Goal: Task Accomplishment & Management: Complete application form

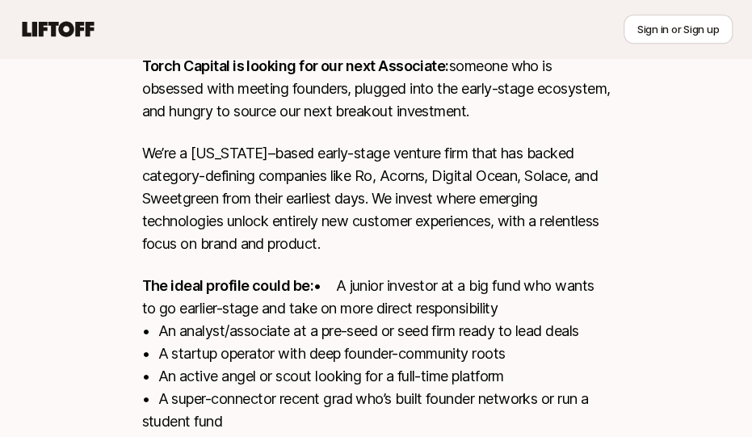
scroll to position [541, 0]
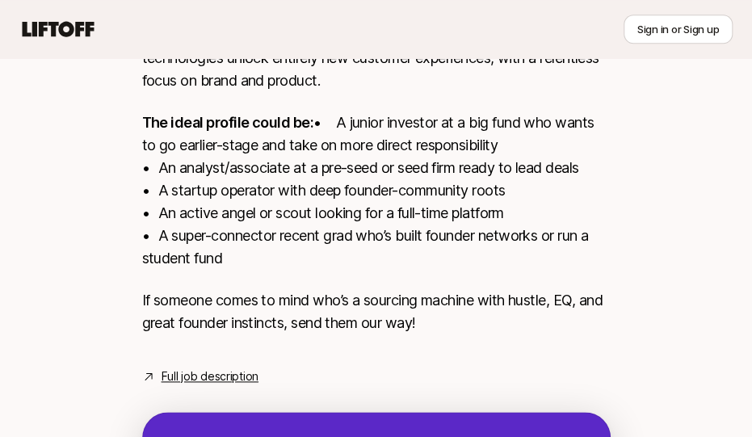
click at [400, 194] on p "The ideal profile could be: • A junior investor at a big fund who wants to go e…" at bounding box center [376, 190] width 468 height 158
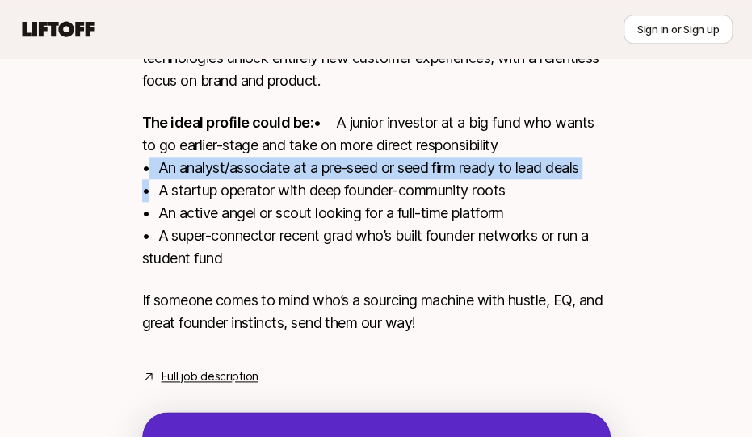
click at [400, 194] on p "The ideal profile could be: • A junior investor at a big fund who wants to go e…" at bounding box center [376, 190] width 468 height 158
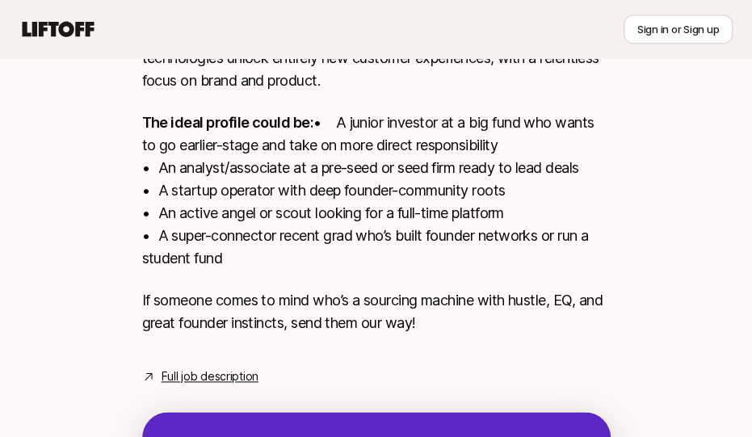
click at [402, 225] on p "The ideal profile could be: • A junior investor at a big fund who wants to go e…" at bounding box center [376, 190] width 468 height 158
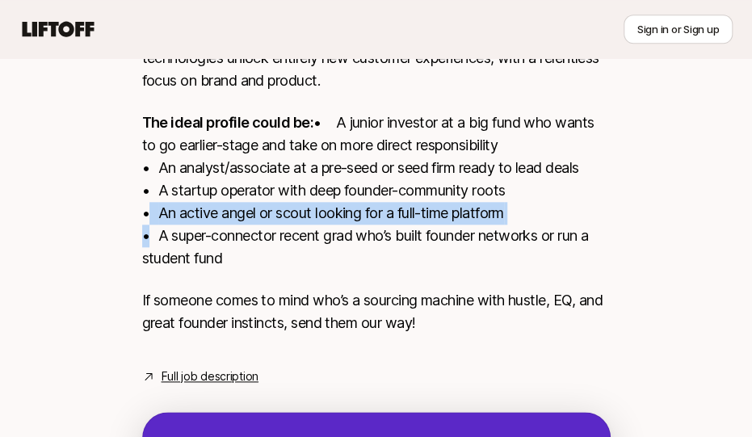
click at [402, 225] on p "The ideal profile could be: • A junior investor at a big fund who wants to go e…" at bounding box center [376, 190] width 468 height 158
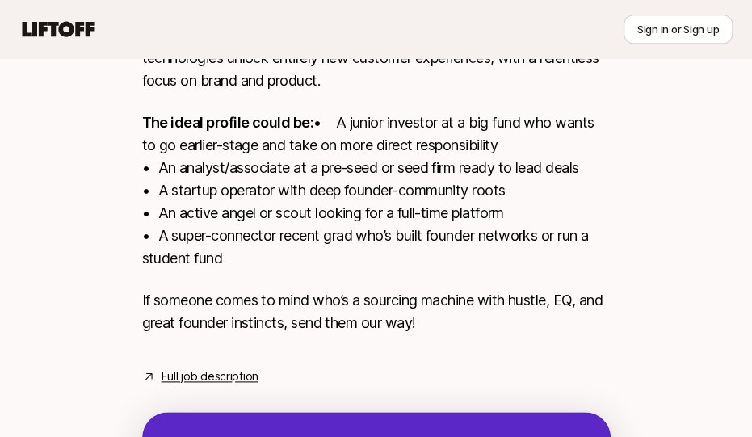
click at [405, 256] on p "The ideal profile could be: • A junior investor at a big fund who wants to go e…" at bounding box center [376, 190] width 468 height 158
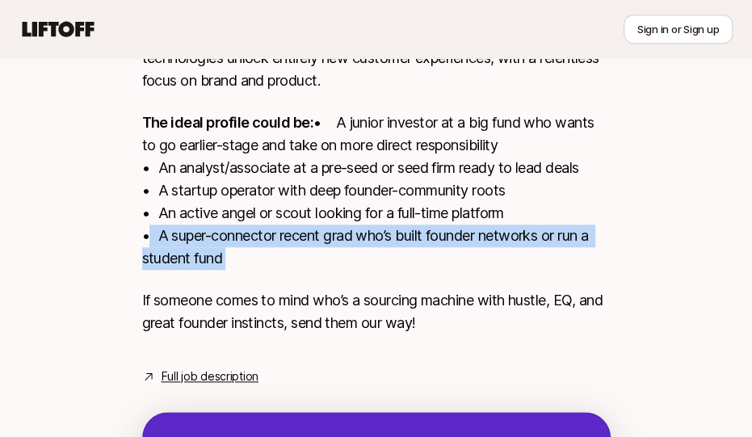
click at [405, 256] on p "The ideal profile could be: • A junior investor at a big fund who wants to go e…" at bounding box center [376, 190] width 468 height 158
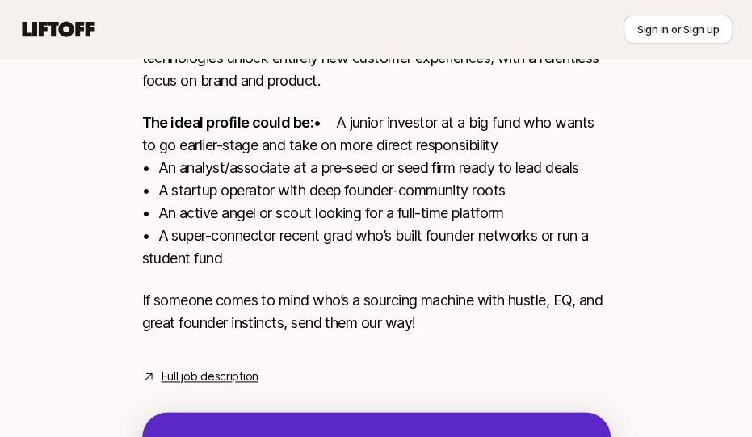
click at [392, 291] on div "Torch Capital is looking for our next Associate: someone who is obsessed with m…" at bounding box center [376, 123] width 468 height 462
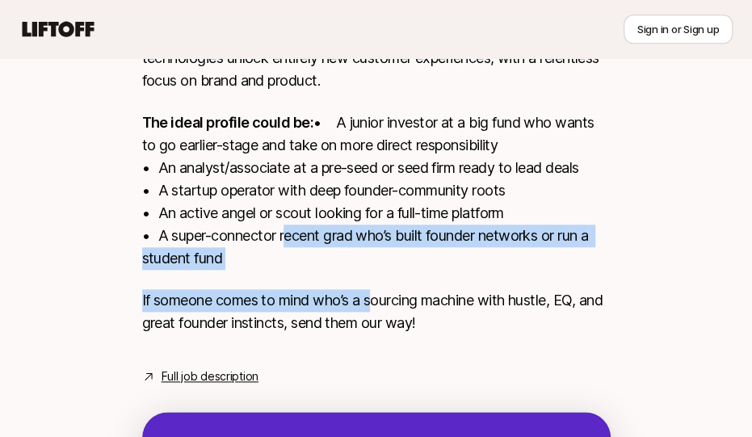
drag, startPoint x: 375, startPoint y: 294, endPoint x: 281, endPoint y: 251, distance: 103.0
click at [281, 251] on div "Torch Capital is looking for our next Associate: someone who is obsessed with m…" at bounding box center [376, 123] width 468 height 462
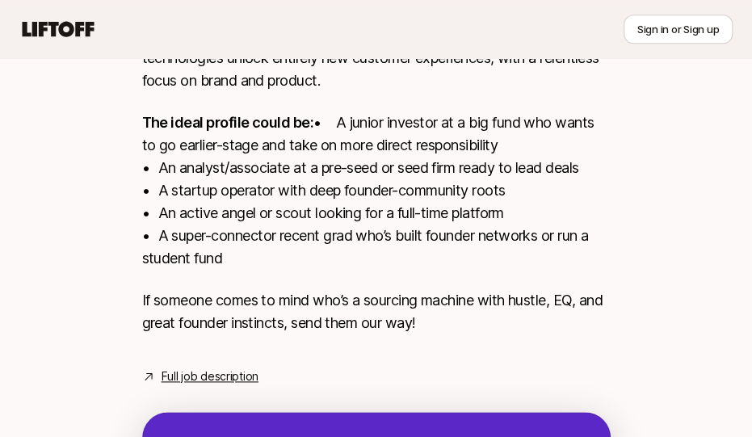
click at [278, 242] on p "The ideal profile could be: • A junior investor at a big fund who wants to go e…" at bounding box center [376, 190] width 468 height 158
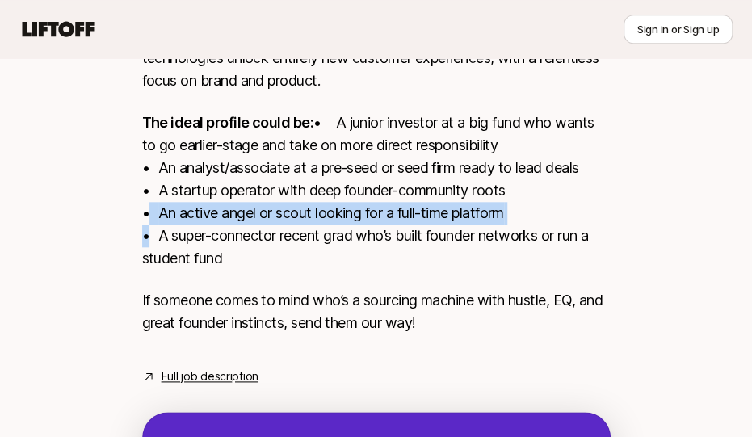
click at [278, 242] on p "The ideal profile could be: • A junior investor at a big fund who wants to go e…" at bounding box center [376, 190] width 468 height 158
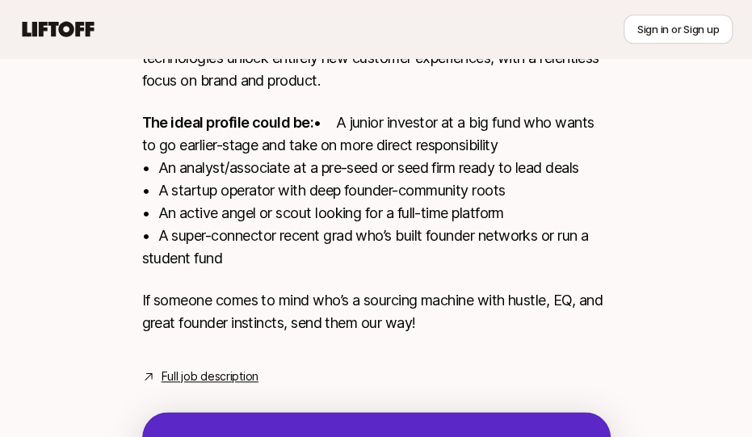
click at [276, 263] on p "The ideal profile could be: • A junior investor at a big fund who wants to go e…" at bounding box center [376, 190] width 468 height 158
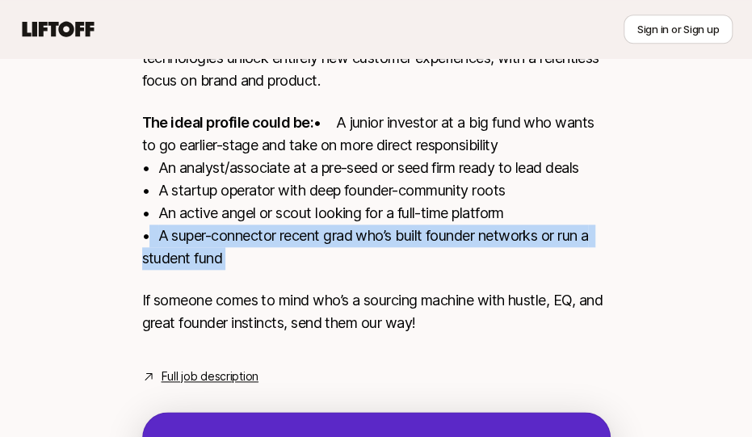
click at [276, 263] on p "The ideal profile could be: • A junior investor at a big fund who wants to go e…" at bounding box center [376, 190] width 468 height 158
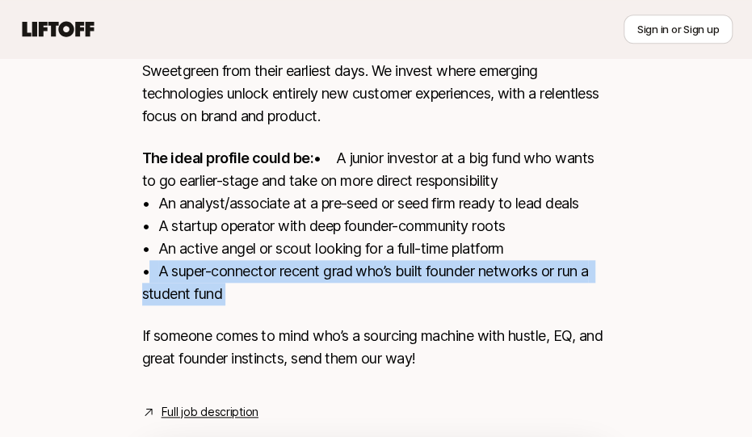
scroll to position [494, 0]
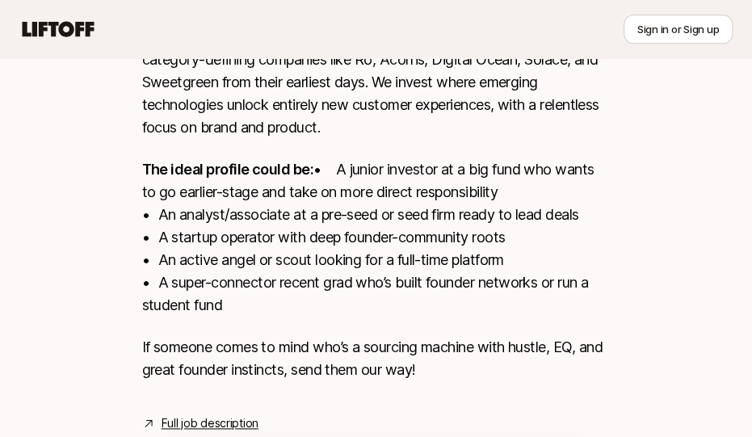
click at [223, 243] on p "The ideal profile could be: • A junior investor at a big fund who wants to go e…" at bounding box center [376, 237] width 468 height 158
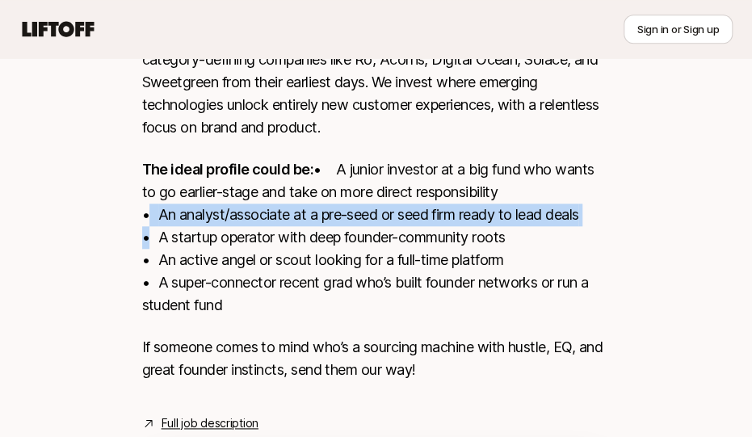
click at [223, 243] on p "The ideal profile could be: • A junior investor at a big fund who wants to go e…" at bounding box center [376, 237] width 468 height 158
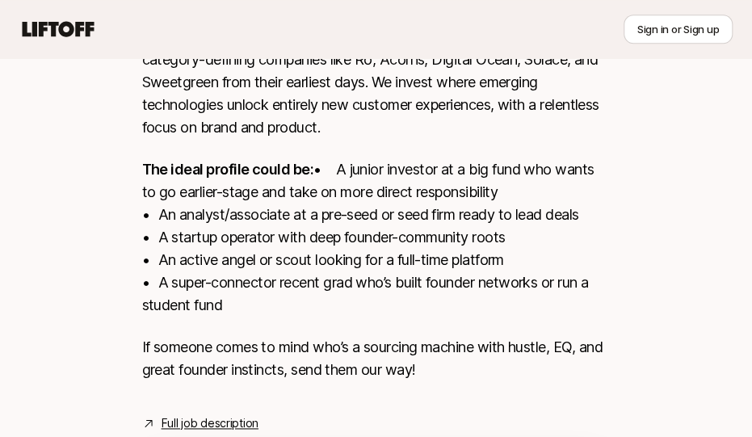
click at [228, 259] on p "The ideal profile could be: • A junior investor at a big fund who wants to go e…" at bounding box center [376, 237] width 468 height 158
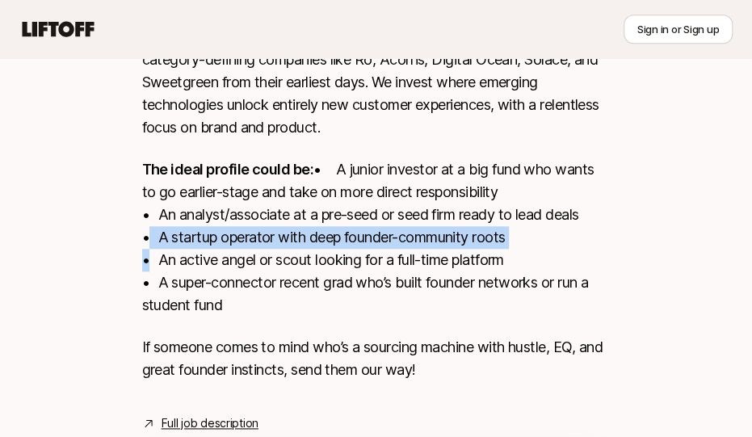
click at [228, 259] on p "The ideal profile could be: • A junior investor at a big fund who wants to go e…" at bounding box center [376, 237] width 468 height 158
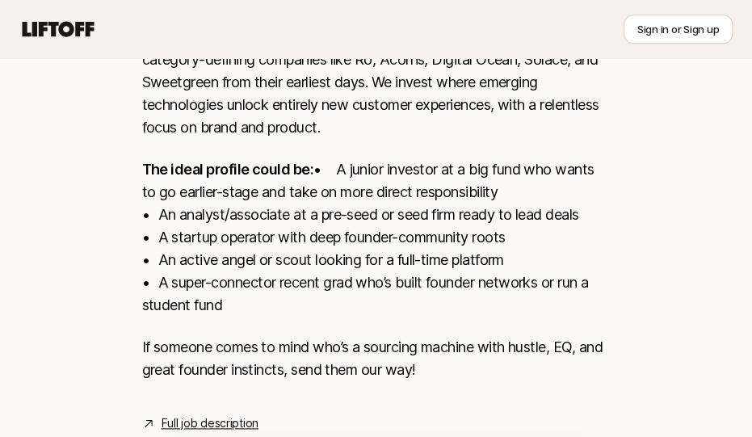
click at [243, 300] on p "The ideal profile could be: • A junior investor at a big fund who wants to go e…" at bounding box center [376, 237] width 468 height 158
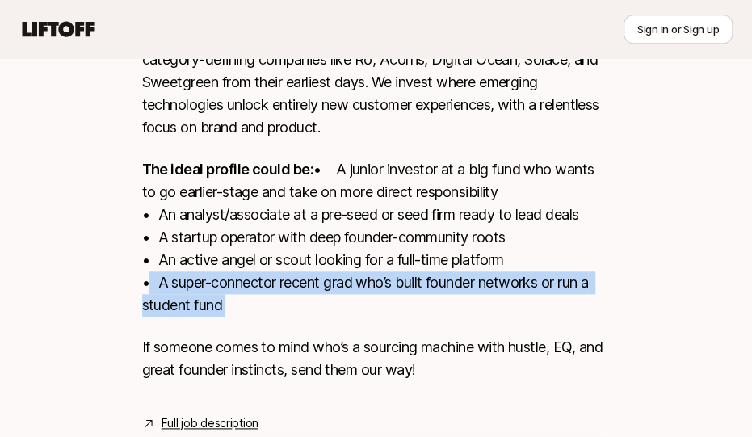
click at [243, 300] on p "The ideal profile could be: • A junior investor at a big fund who wants to go e…" at bounding box center [376, 237] width 468 height 158
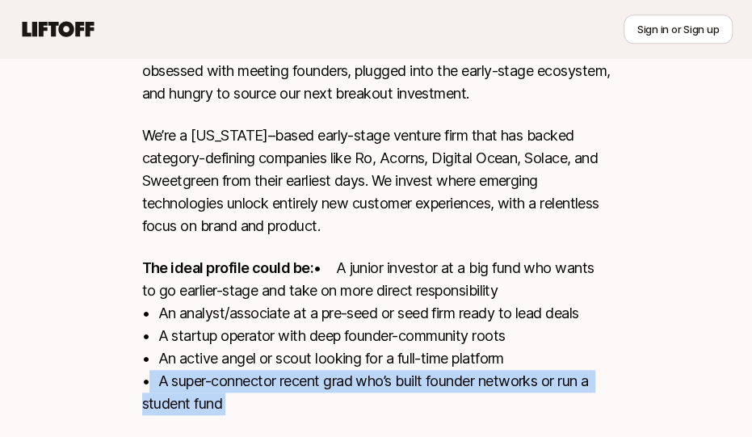
scroll to position [396, 0]
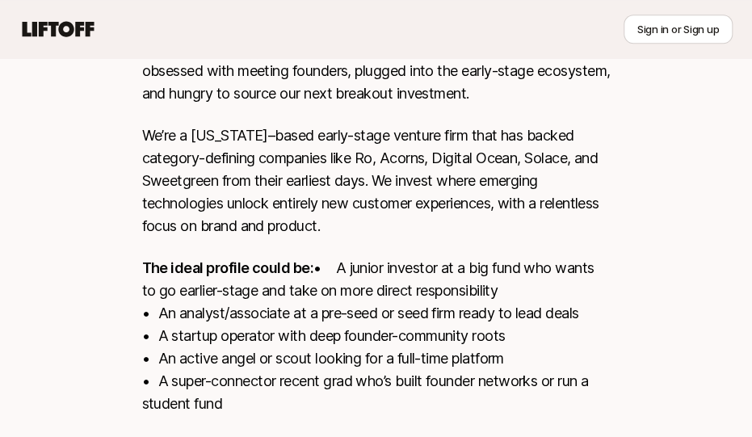
click at [346, 190] on p "We’re a [US_STATE]–based early-stage venture firm that has backed category-defi…" at bounding box center [376, 180] width 468 height 113
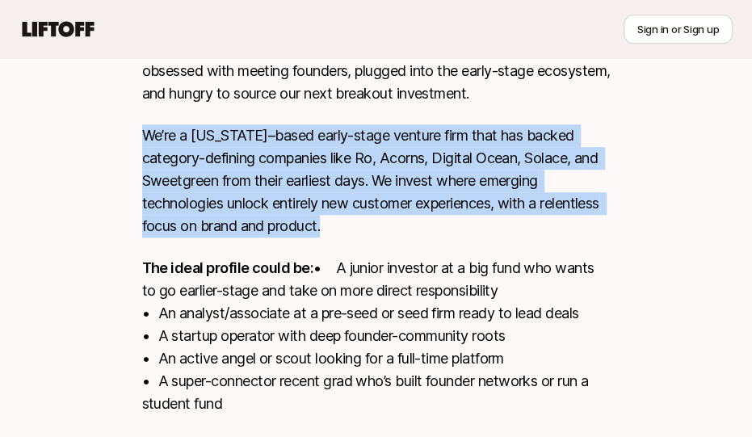
click at [346, 190] on p "We’re a [US_STATE]–based early-stage venture firm that has backed category-defi…" at bounding box center [376, 180] width 468 height 113
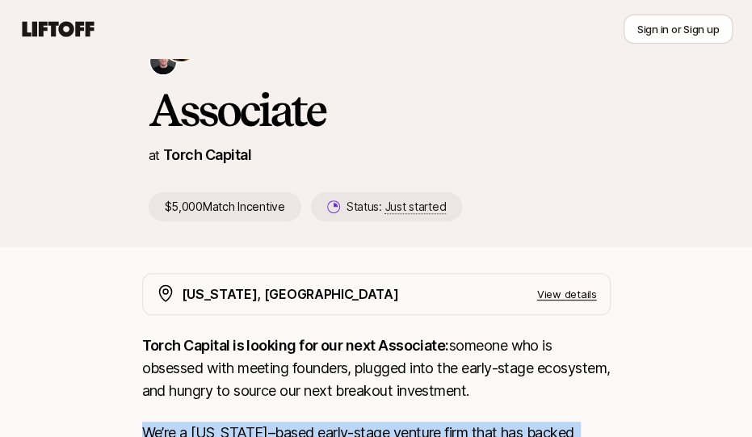
scroll to position [0, 0]
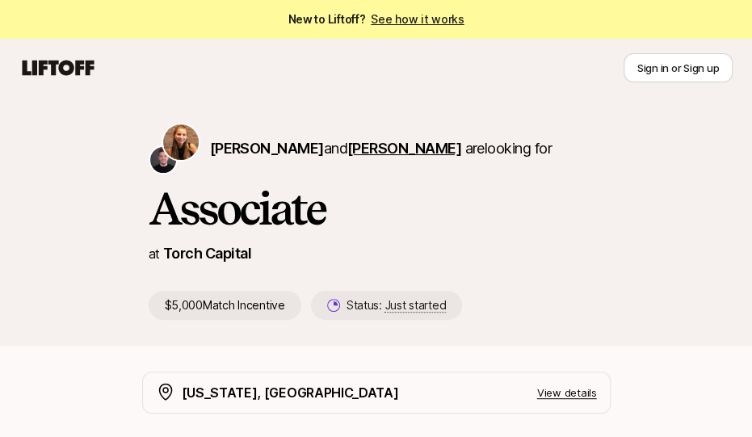
click at [426, 152] on span "[PERSON_NAME]" at bounding box center [404, 148] width 114 height 17
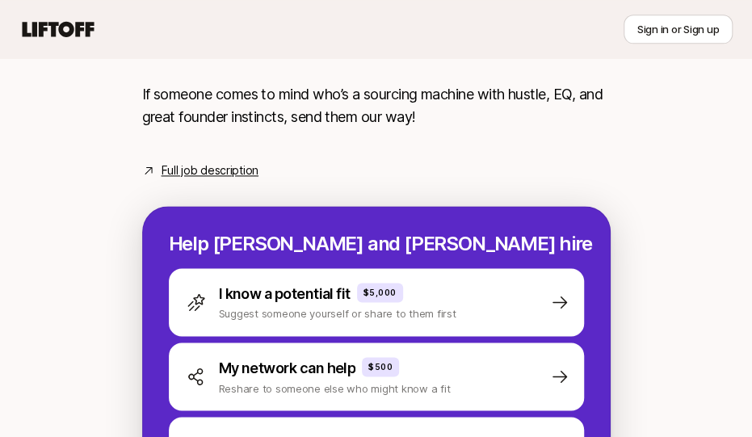
scroll to position [935, 0]
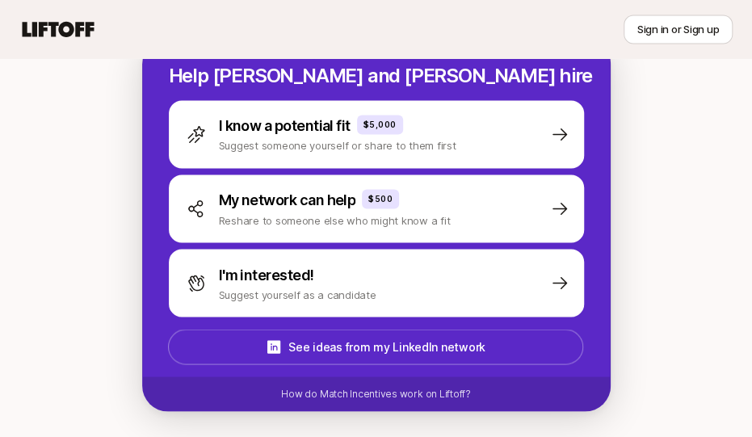
click at [536, 267] on div "I'm interested! Suggest yourself as a candidate" at bounding box center [376, 283] width 415 height 68
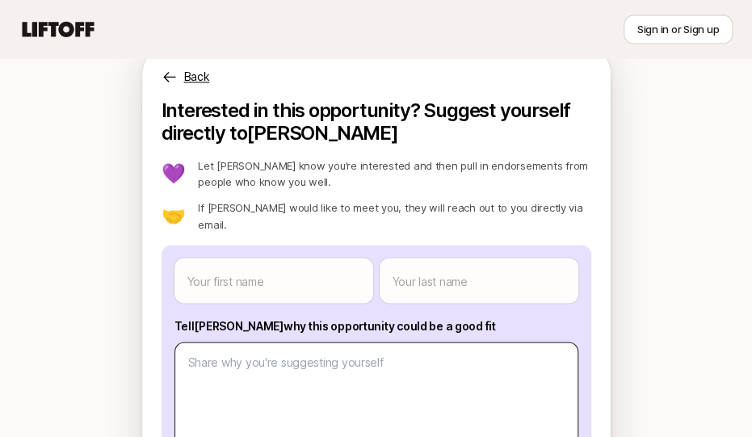
scroll to position [902, 0]
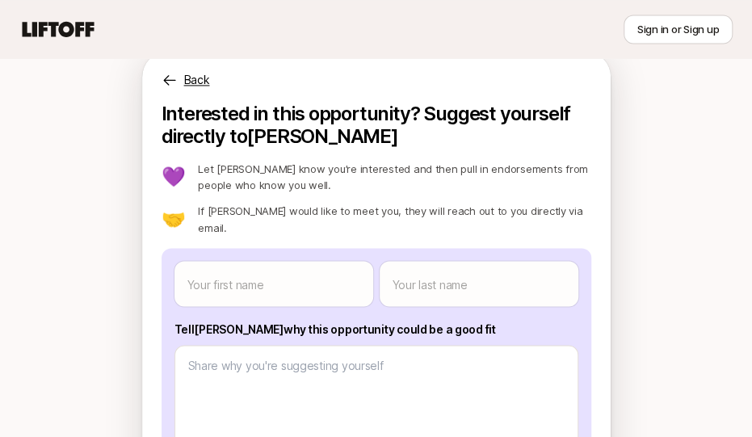
type textarea "x"
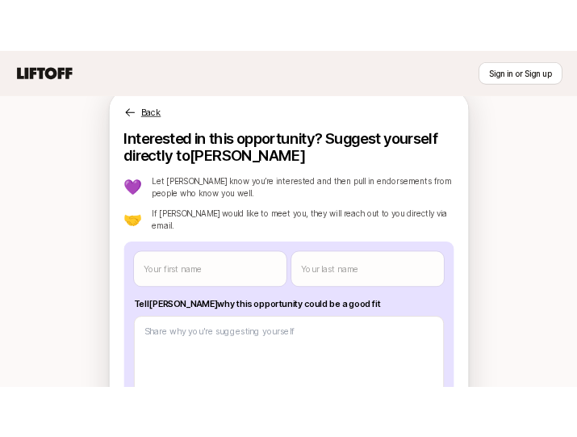
scroll to position [157, 0]
